Goal: Communication & Community: Answer question/provide support

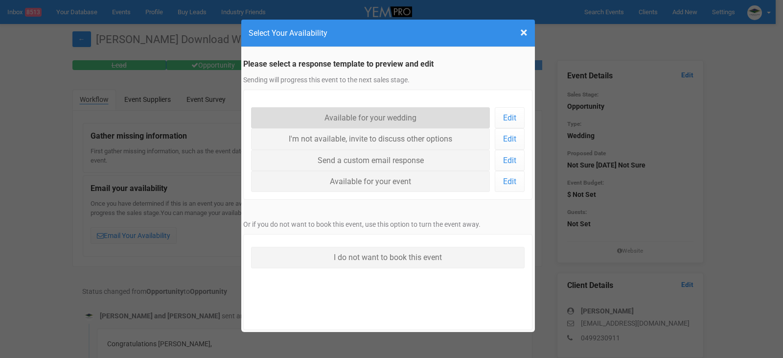
click at [369, 117] on link "Available for your wedding" at bounding box center [370, 117] width 239 height 21
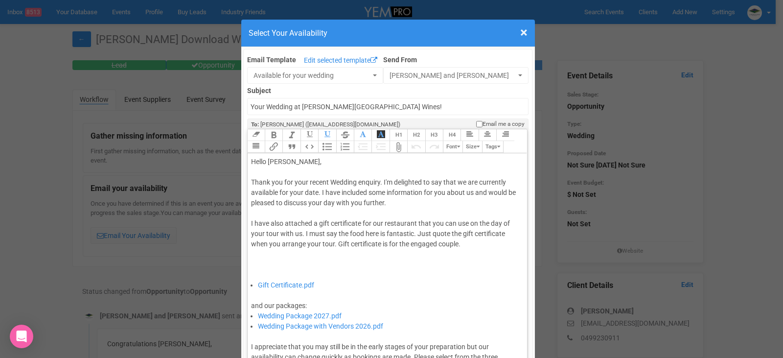
click at [317, 191] on div "Thank you for your recent Wedding enquiry. I'm delighted to say that we are cur…" at bounding box center [386, 228] width 270 height 103
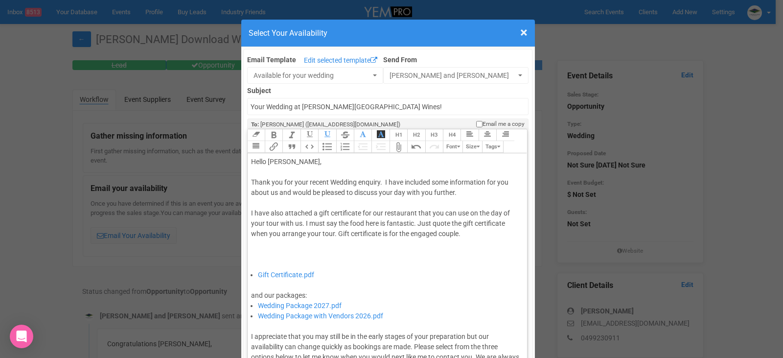
type trix-editor "<div>Hello Carley,&nbsp;</div><div><br></div><div>Thank you for your recent Wed…"
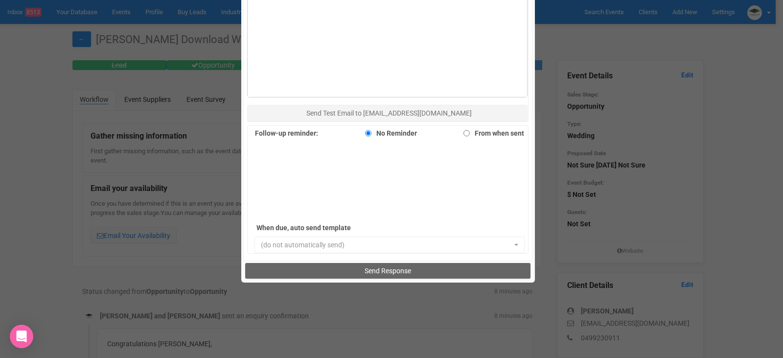
scroll to position [673, 0]
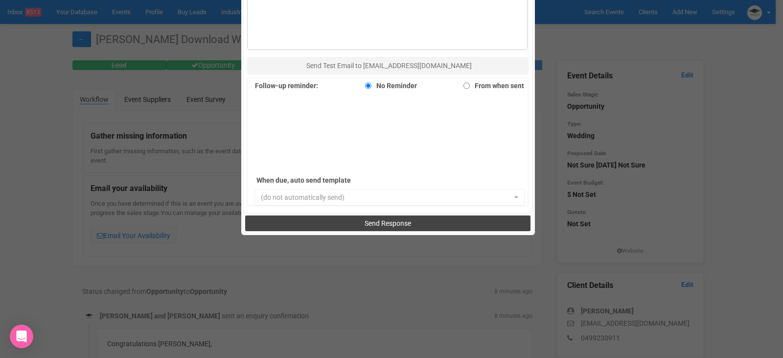
click at [390, 227] on button "Send Response" at bounding box center [387, 223] width 285 height 16
